Goal: Find specific page/section: Find specific page/section

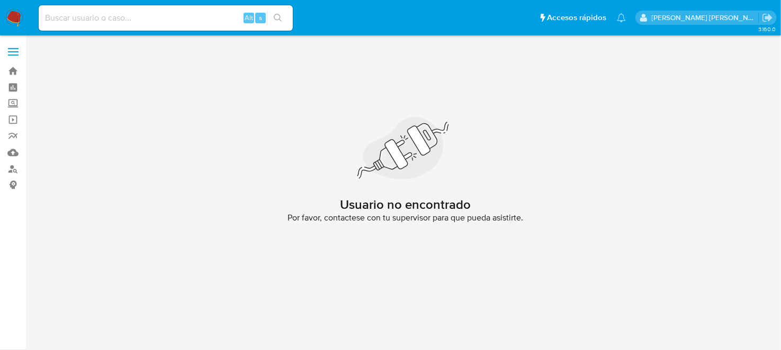
click at [20, 23] on img at bounding box center [14, 18] width 18 height 18
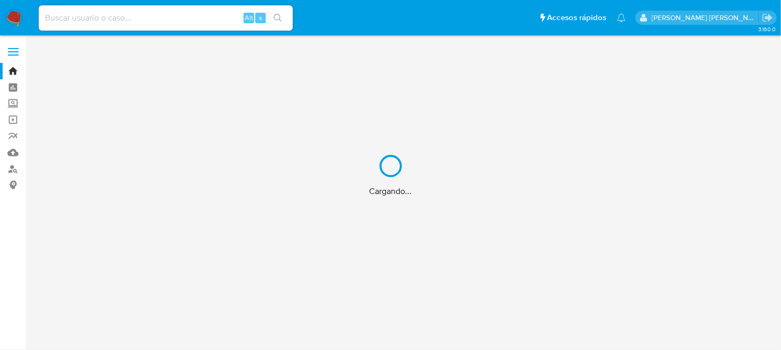
click at [165, 16] on div "Cargando..." at bounding box center [390, 175] width 781 height 350
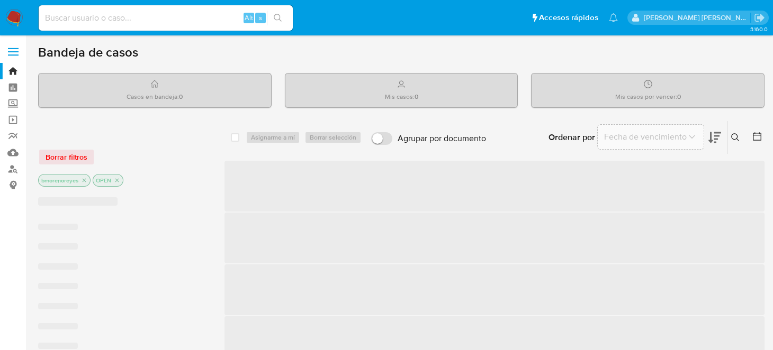
click at [67, 20] on input at bounding box center [166, 18] width 254 height 14
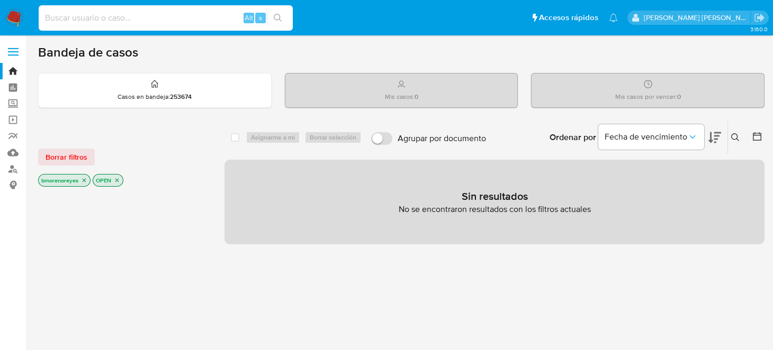
paste input "1586901915"
type input "1586901915"
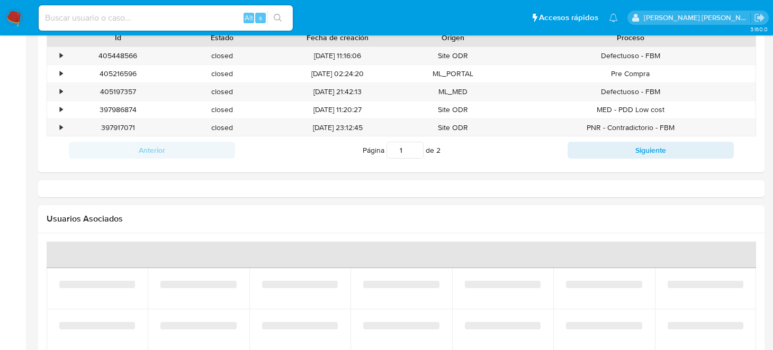
select select "10"
